Goal: Task Accomplishment & Management: Manage account settings

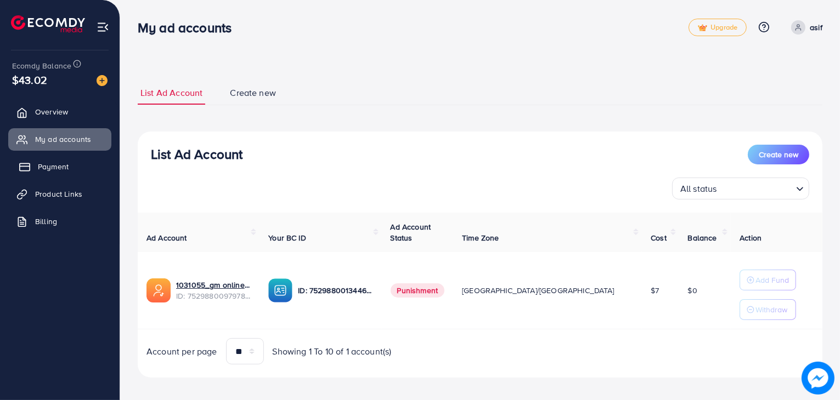
click at [39, 160] on link "Payment" at bounding box center [59, 167] width 103 height 22
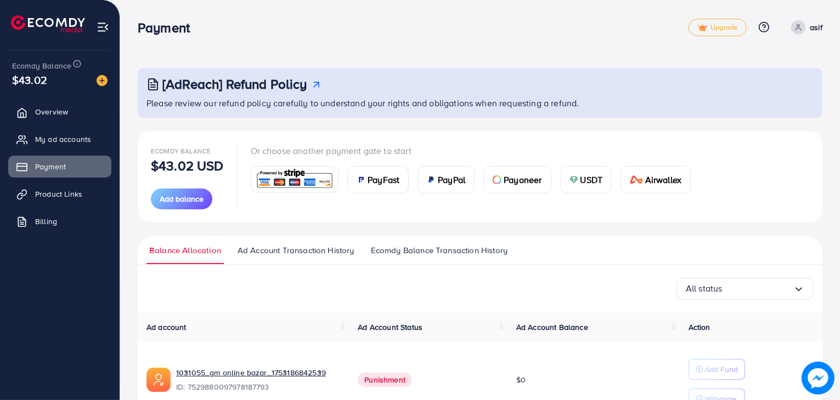
click at [275, 182] on img at bounding box center [294, 180] width 81 height 24
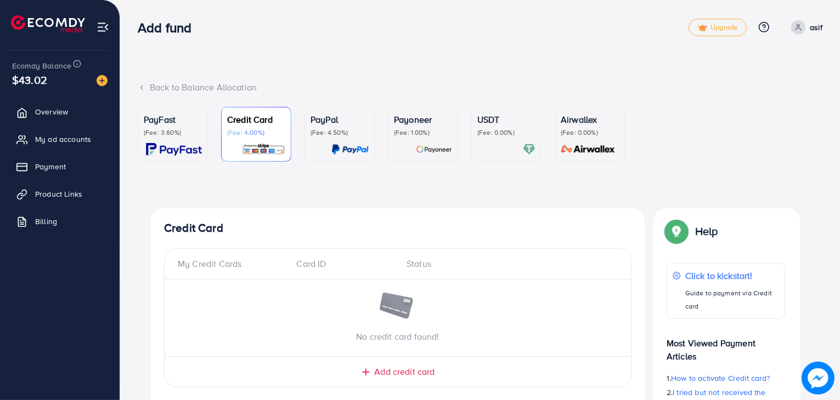
click at [180, 151] on img at bounding box center [174, 149] width 56 height 13
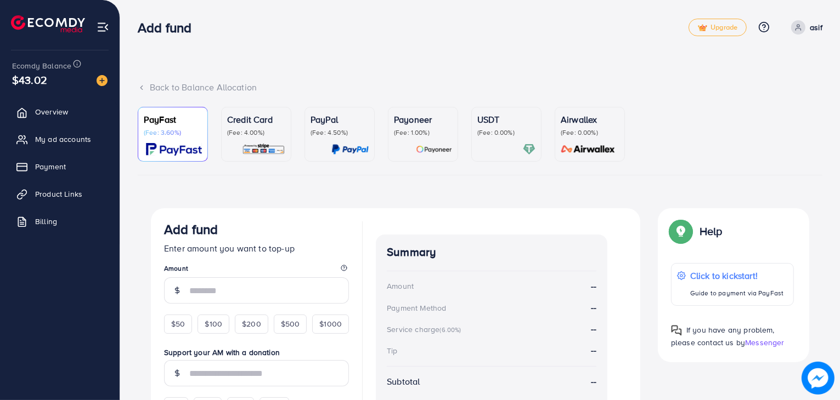
click at [245, 145] on img at bounding box center [263, 149] width 43 height 13
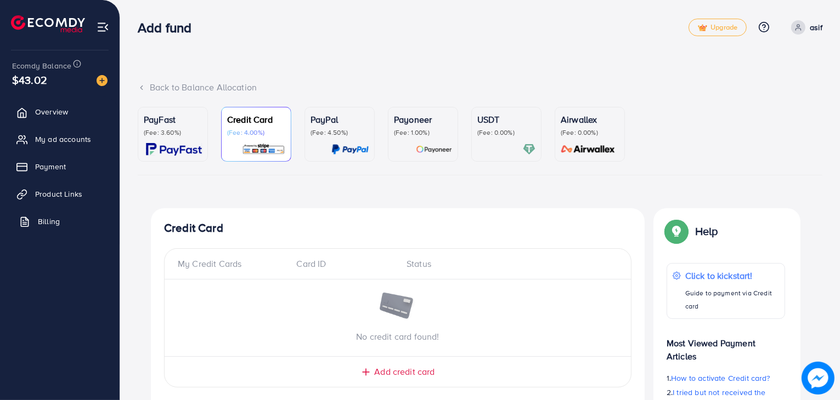
click at [48, 227] on link "Billing" at bounding box center [59, 222] width 103 height 22
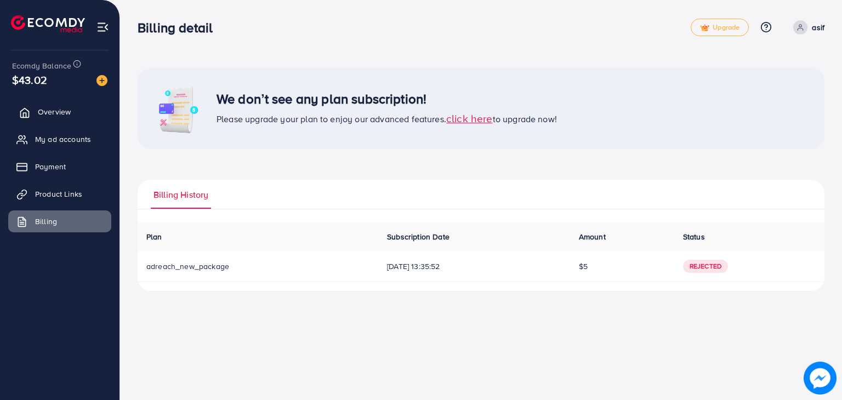
click at [31, 105] on link "Overview" at bounding box center [59, 112] width 103 height 22
